Goal: Information Seeking & Learning: Stay updated

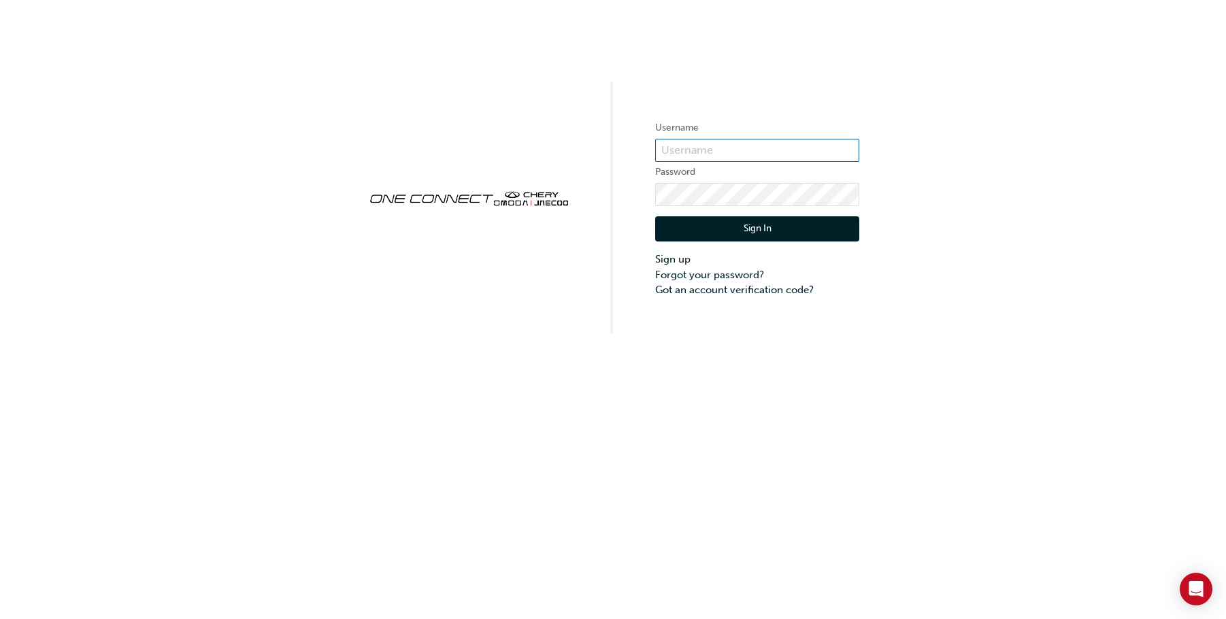
type input "CHAU1566"
click at [761, 231] on button "Sign In" at bounding box center [757, 229] width 204 height 26
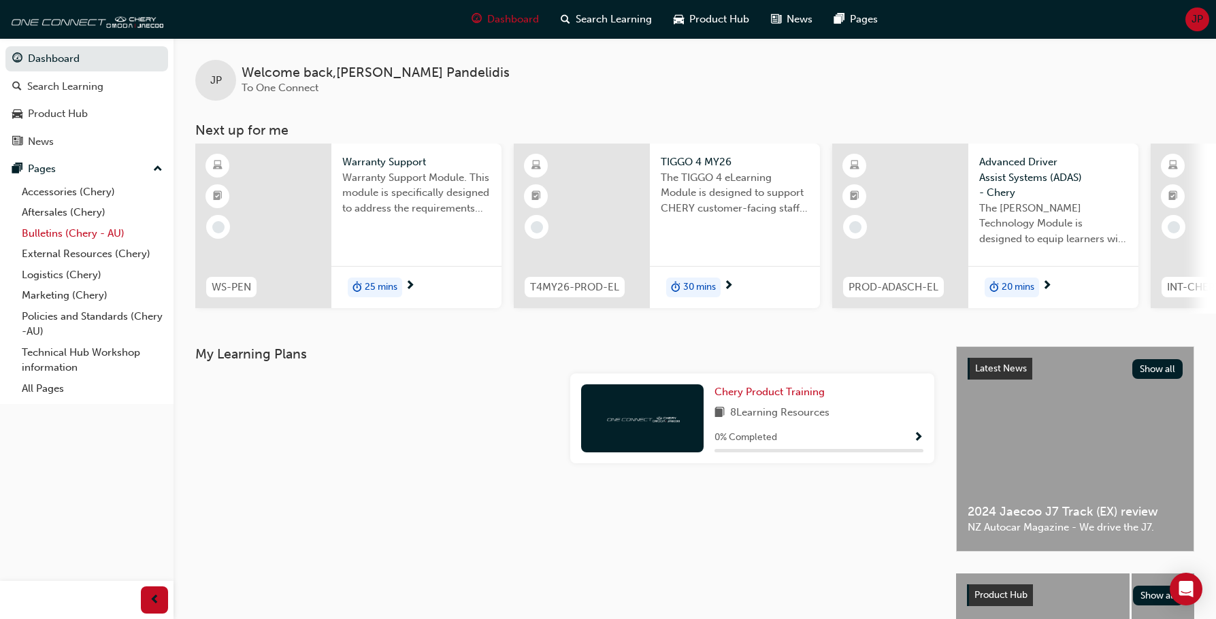
click at [56, 230] on link "Bulletins (Chery - AU)" at bounding box center [92, 233] width 152 height 21
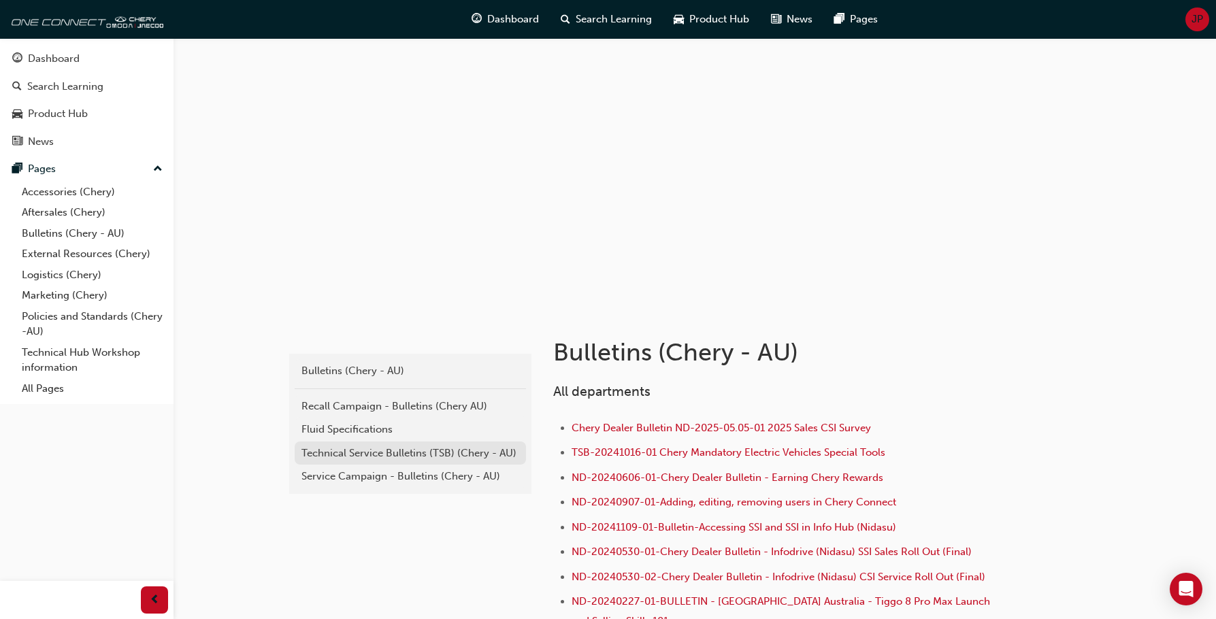
click at [354, 453] on div "Technical Service Bulletins (TSB) (Chery - AU)" at bounding box center [410, 454] width 218 height 16
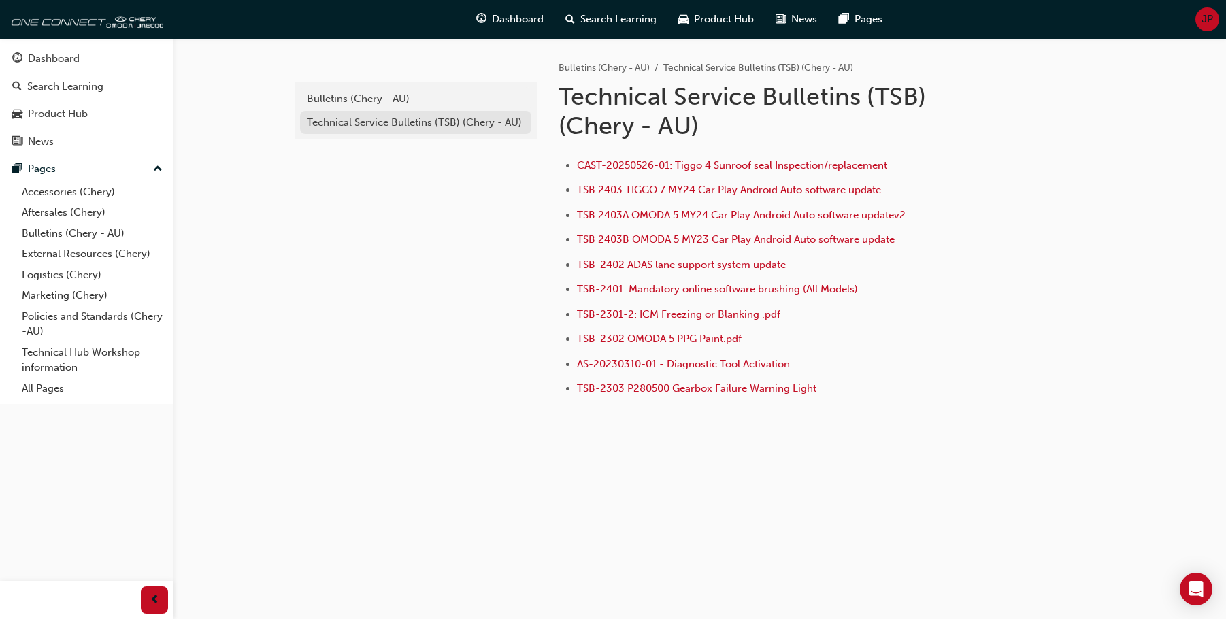
click at [339, 127] on div "Technical Service Bulletins (TSB) (Chery - AU)" at bounding box center [416, 123] width 218 height 16
click at [57, 228] on link "Bulletins (Chery - AU)" at bounding box center [92, 233] width 152 height 21
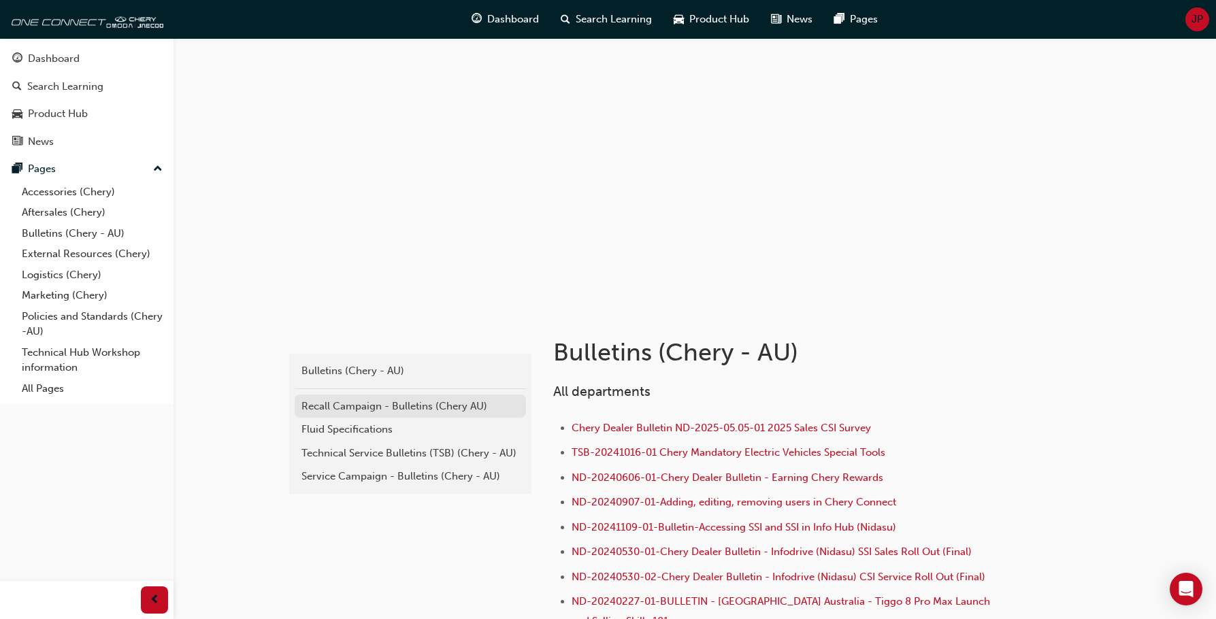
click at [365, 401] on div "Recall Campaign - Bulletins (Chery AU)" at bounding box center [410, 407] width 218 height 16
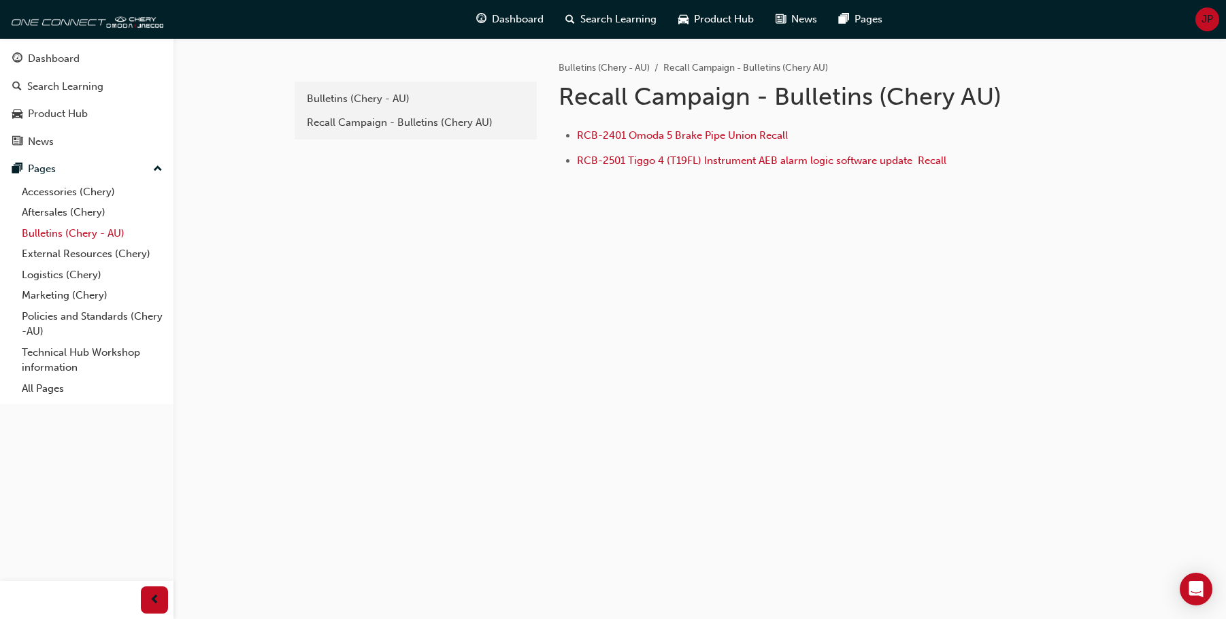
click at [47, 232] on link "Bulletins (Chery - AU)" at bounding box center [92, 233] width 152 height 21
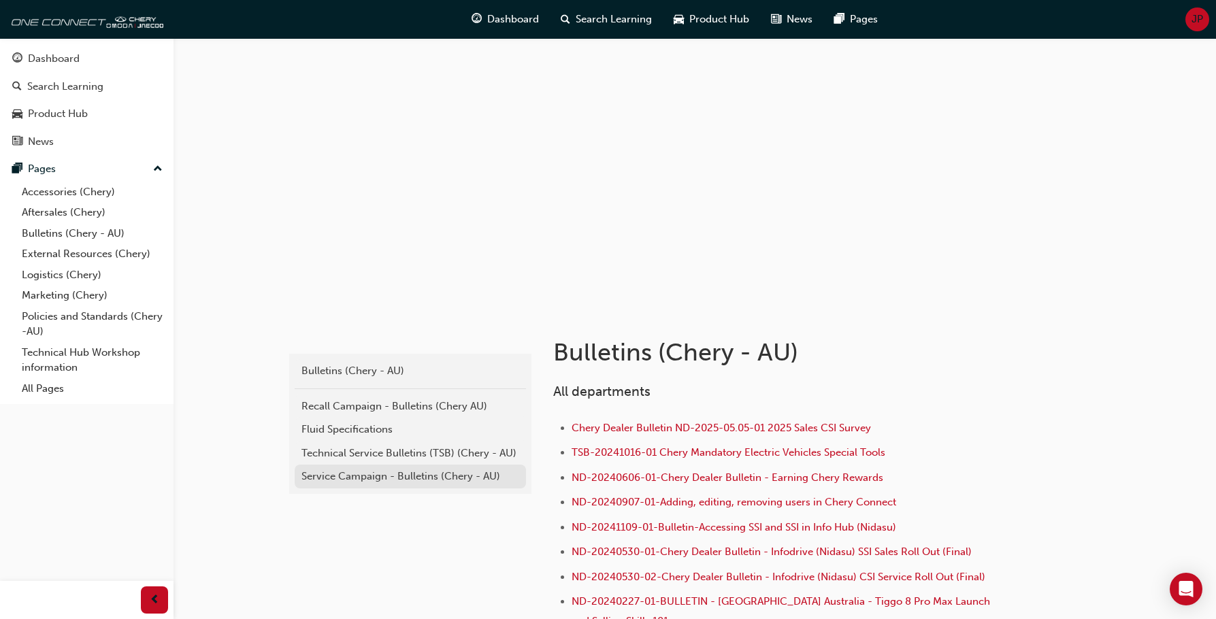
click at [357, 477] on div "Service Campaign - Bulletins (Chery - AU)" at bounding box center [410, 477] width 218 height 16
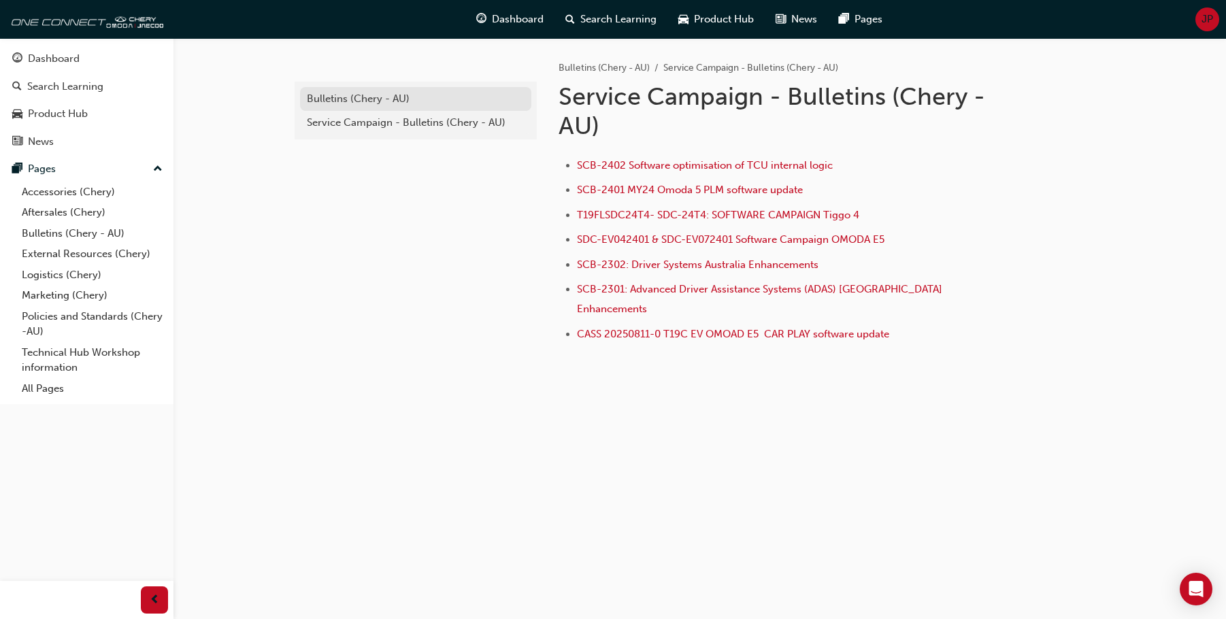
click at [350, 98] on div "Bulletins (Chery - AU)" at bounding box center [416, 99] width 218 height 16
